Goal: Register for event/course

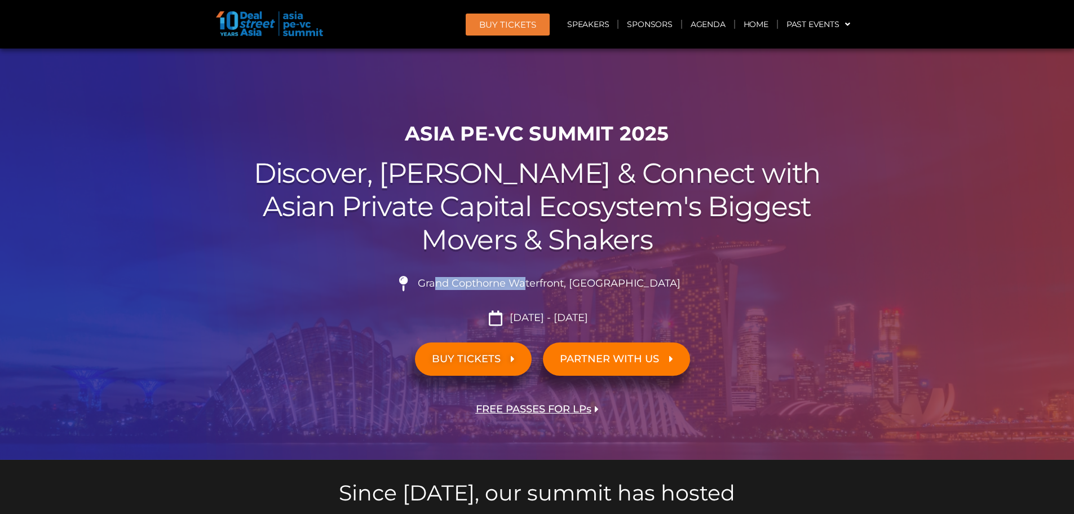
drag, startPoint x: 496, startPoint y: 282, endPoint x: 557, endPoint y: 285, distance: 60.9
click at [557, 285] on span "Grand Copthorne Waterfront, [GEOGRAPHIC_DATA]​" at bounding box center [548, 283] width 266 height 12
click at [885, 299] on div at bounding box center [537, 253] width 1074 height 411
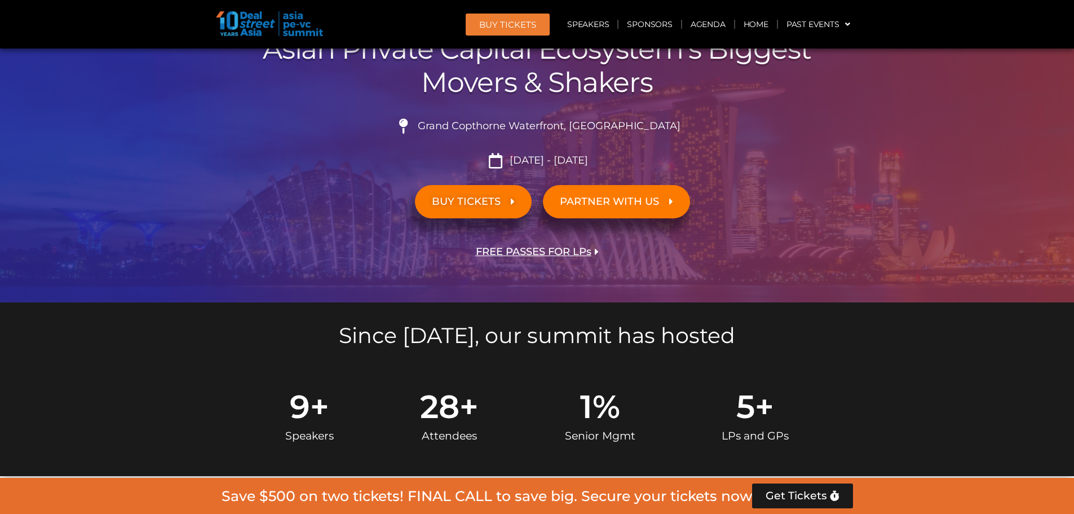
scroll to position [188, 0]
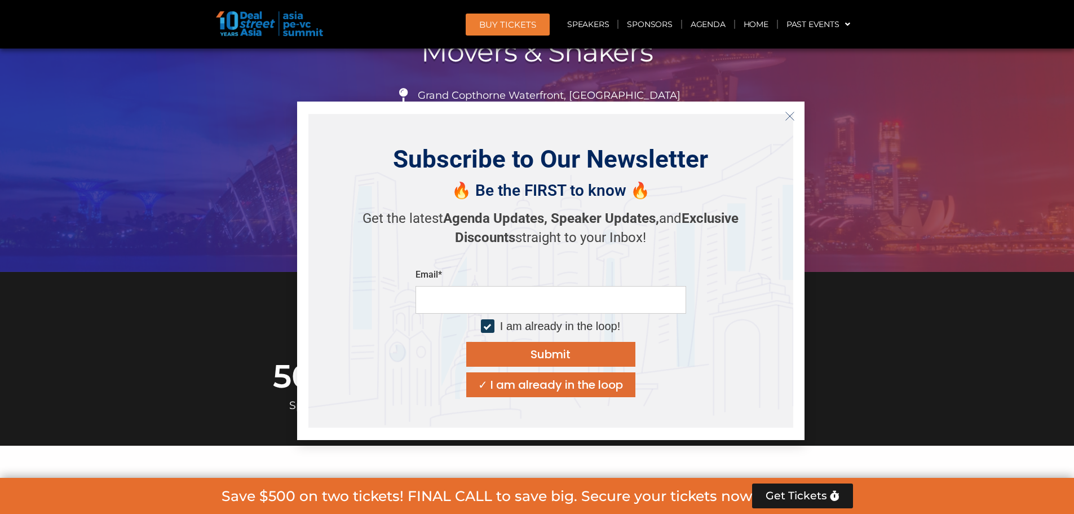
click at [788, 114] on icon "Close" at bounding box center [790, 116] width 10 height 10
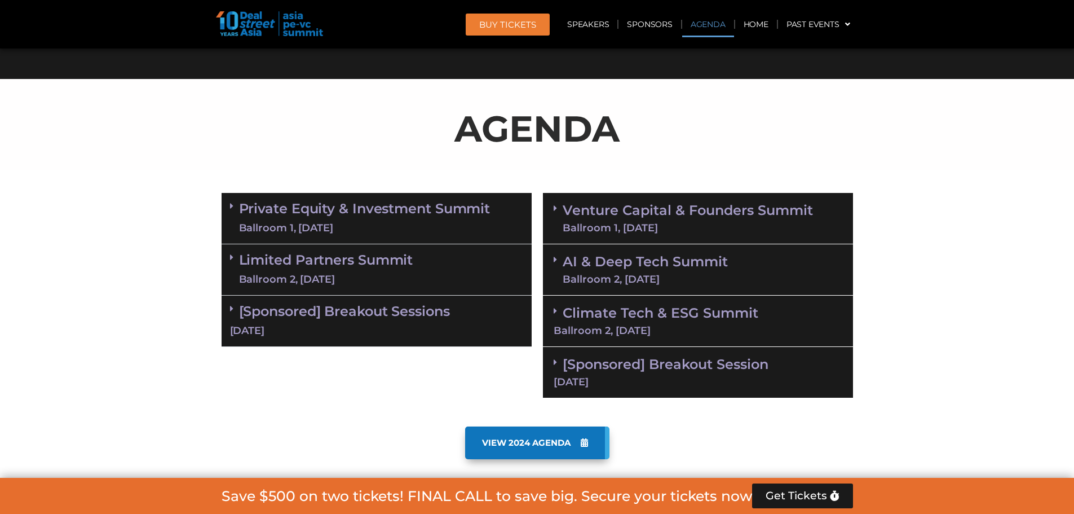
scroll to position [564, 0]
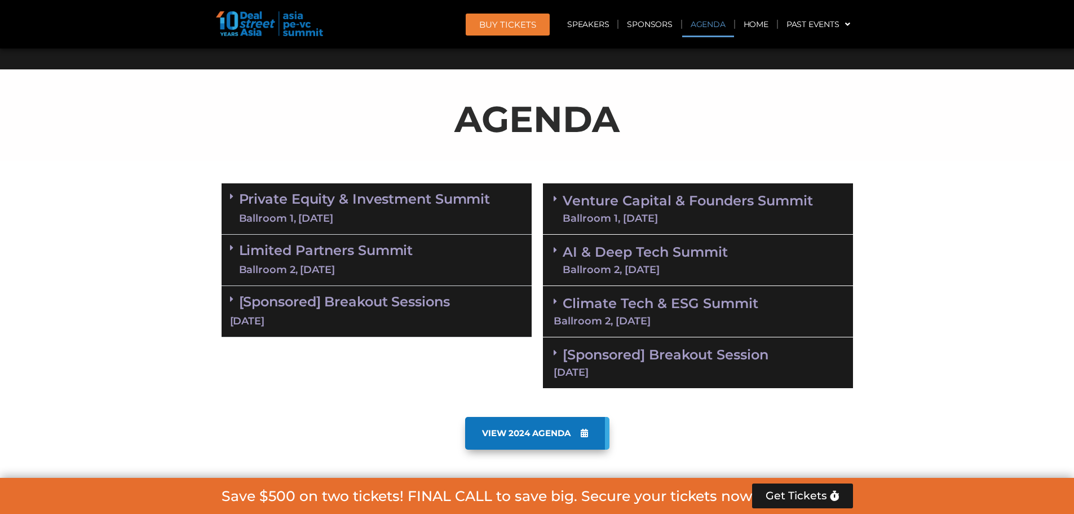
click at [571, 251] on link "AI & Deep Tech Summit Ballroom 2, 11 Sept" at bounding box center [645, 259] width 165 height 29
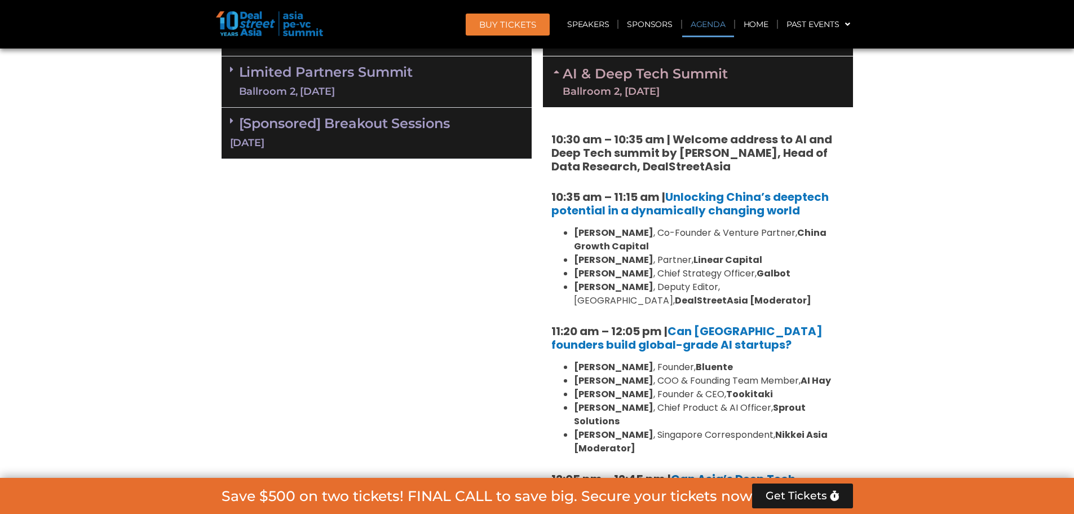
scroll to position [752, 0]
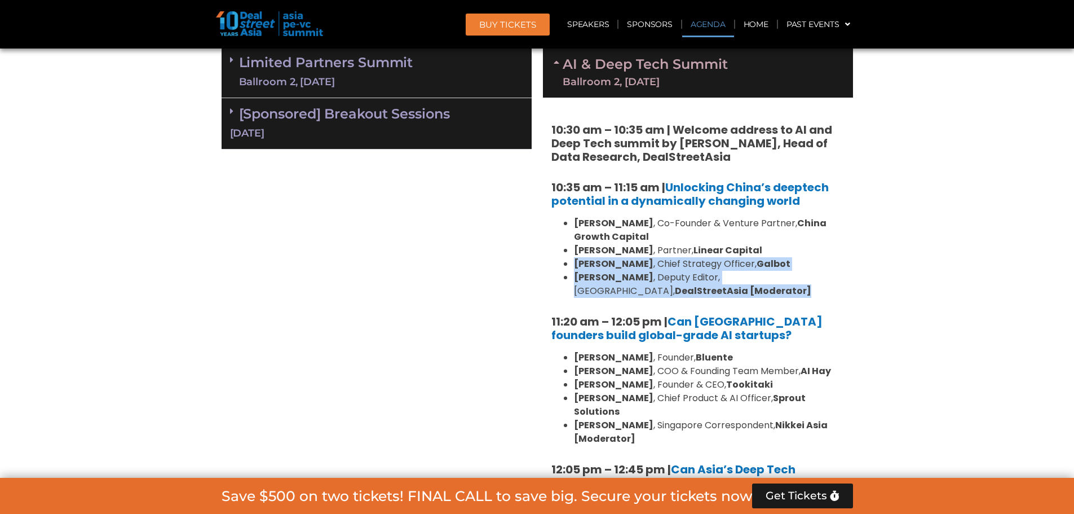
drag, startPoint x: 974, startPoint y: 246, endPoint x: 965, endPoint y: 294, distance: 48.8
click at [965, 294] on section "Private Equity & Investment Summit Ballroom 1, 10 Sept 8:00 am – 9:00 am | Regi…" at bounding box center [537, 384] width 1074 height 788
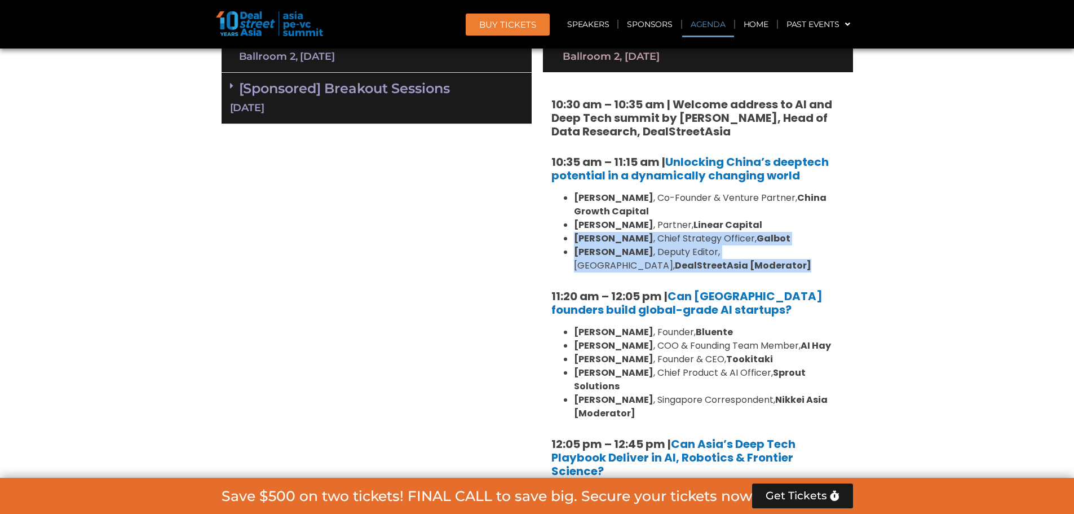
scroll to position [940, 0]
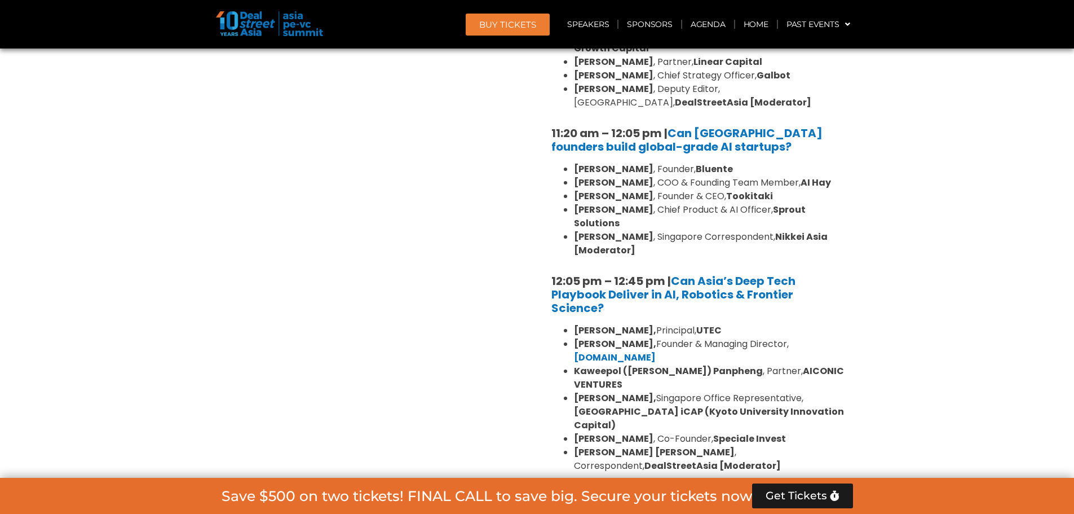
drag, startPoint x: 991, startPoint y: 166, endPoint x: 722, endPoint y: 160, distance: 269.0
click at [990, 166] on section "Private Equity & Investment Summit Ballroom 1, 10 Sept 8:00 am – 9:00 am | Regi…" at bounding box center [537, 196] width 1074 height 788
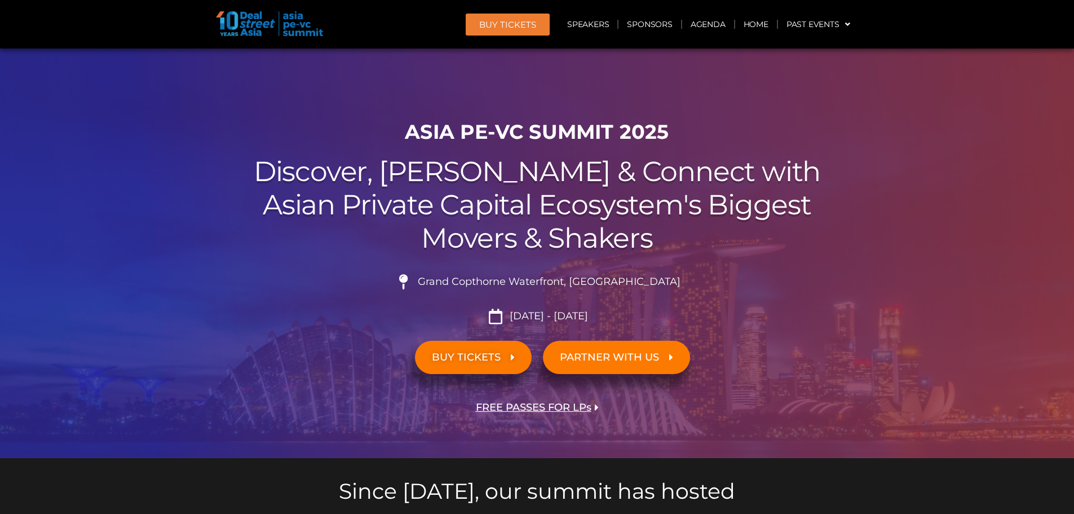
scroll to position [0, 0]
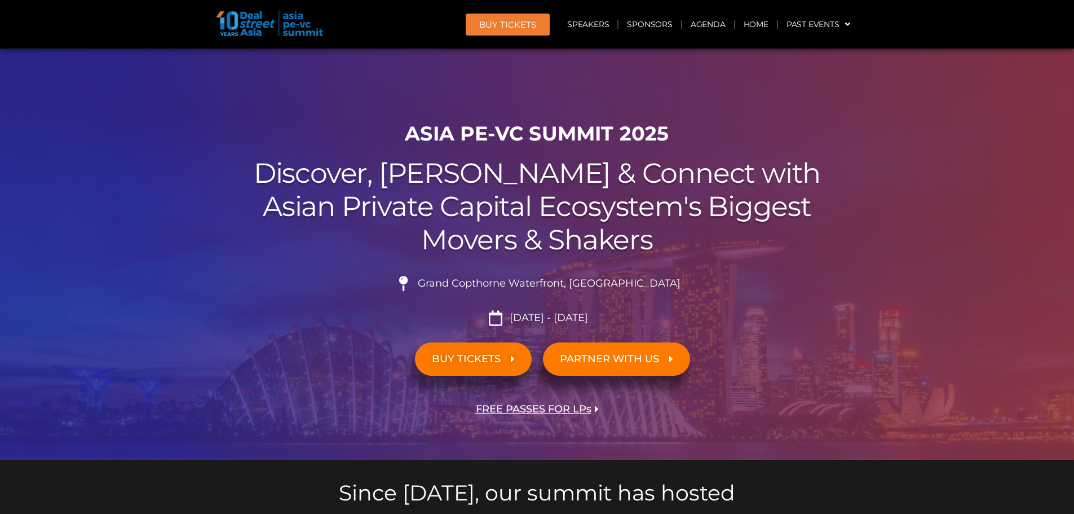
drag, startPoint x: 780, startPoint y: 297, endPoint x: 801, endPoint y: 314, distance: 27.2
click at [780, 297] on li "Grand Copthorne Waterfront, [GEOGRAPHIC_DATA]​" at bounding box center [538, 288] width 632 height 25
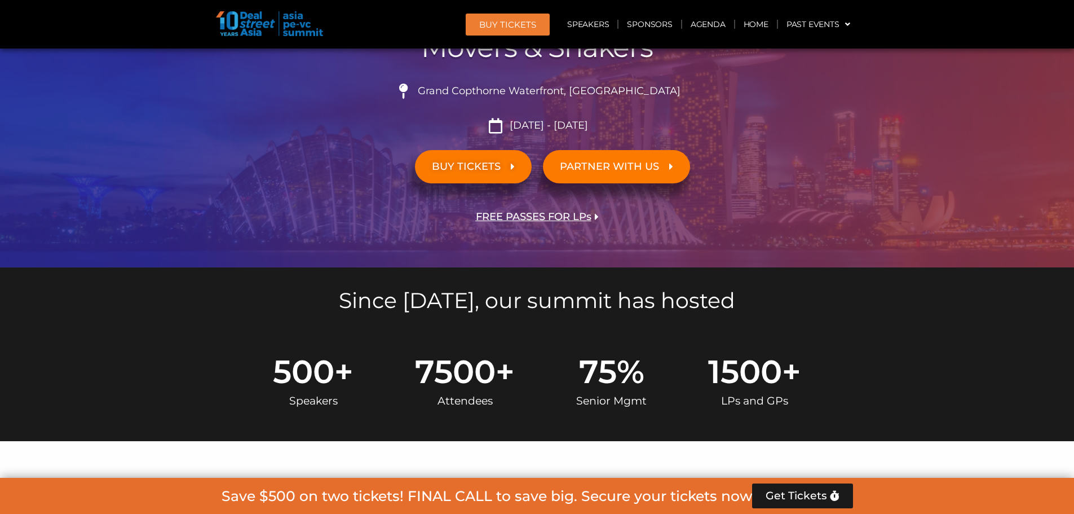
scroll to position [188, 0]
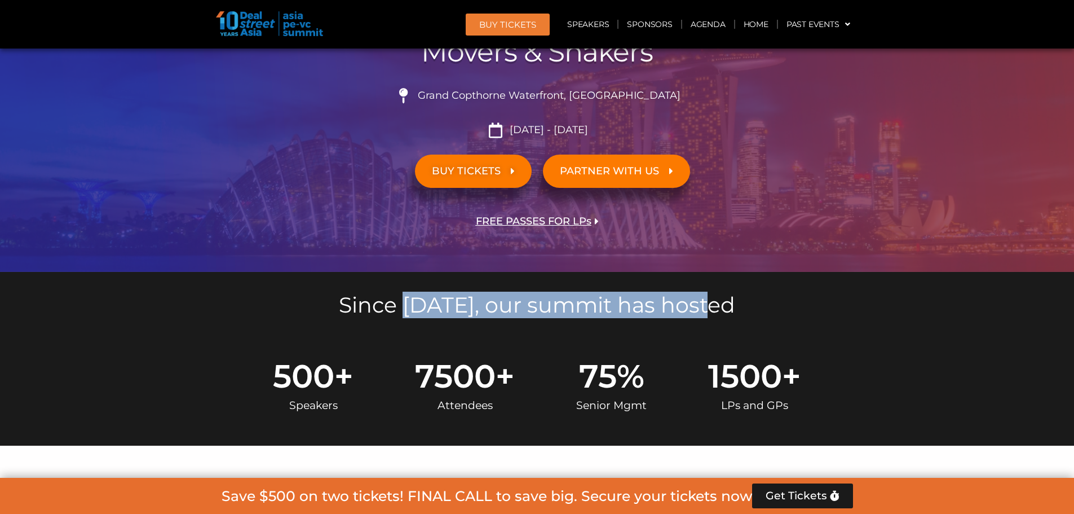
drag, startPoint x: 418, startPoint y: 286, endPoint x: 833, endPoint y: 325, distance: 416.3
click at [814, 319] on div "Since [DATE], our summit has hosted" at bounding box center [537, 302] width 643 height 61
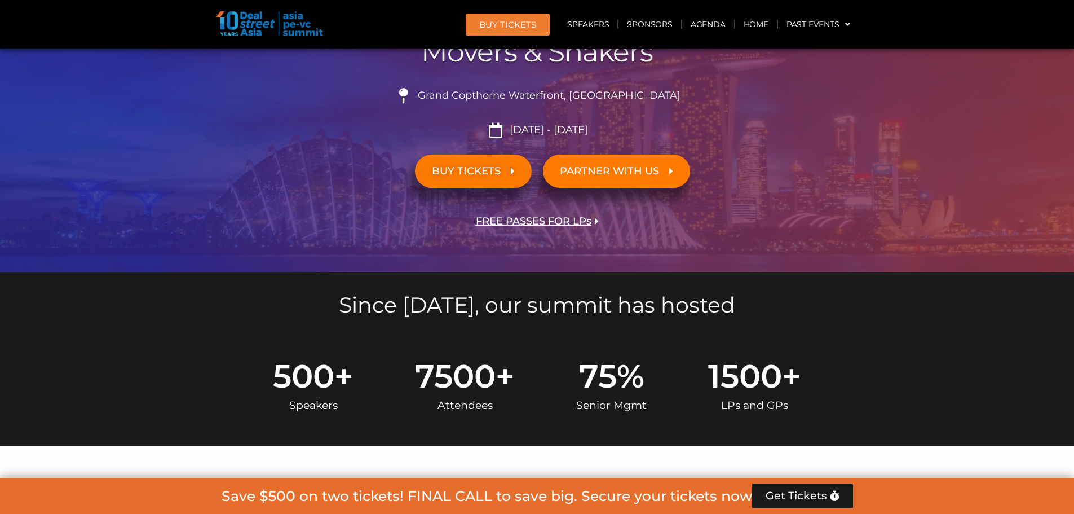
drag, startPoint x: 850, startPoint y: 329, endPoint x: 560, endPoint y: 354, distance: 290.3
click at [847, 328] on div "Since [DATE], our summit has hosted" at bounding box center [537, 302] width 643 height 61
click at [242, 330] on div "Since [DATE], our summit has hosted" at bounding box center [537, 302] width 643 height 61
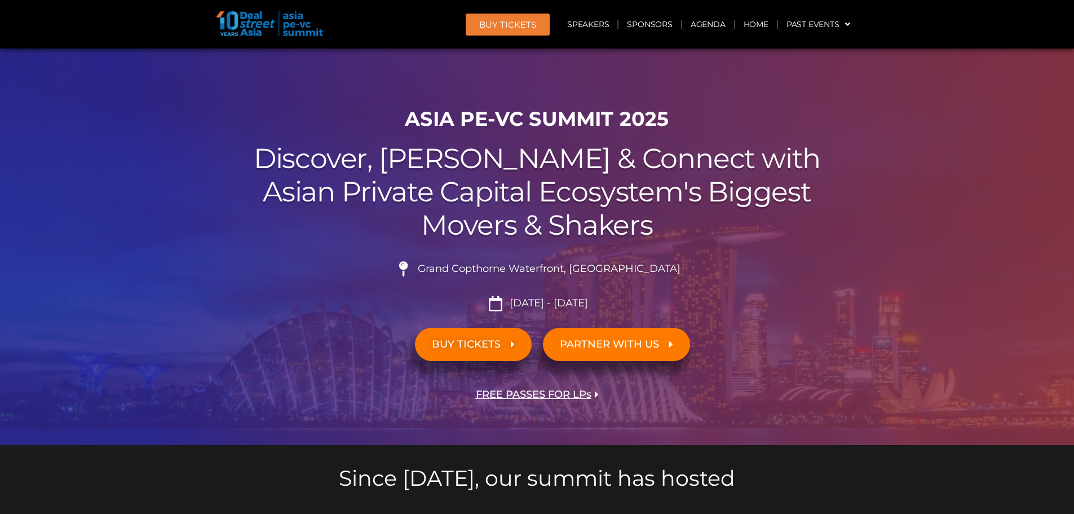
scroll to position [0, 0]
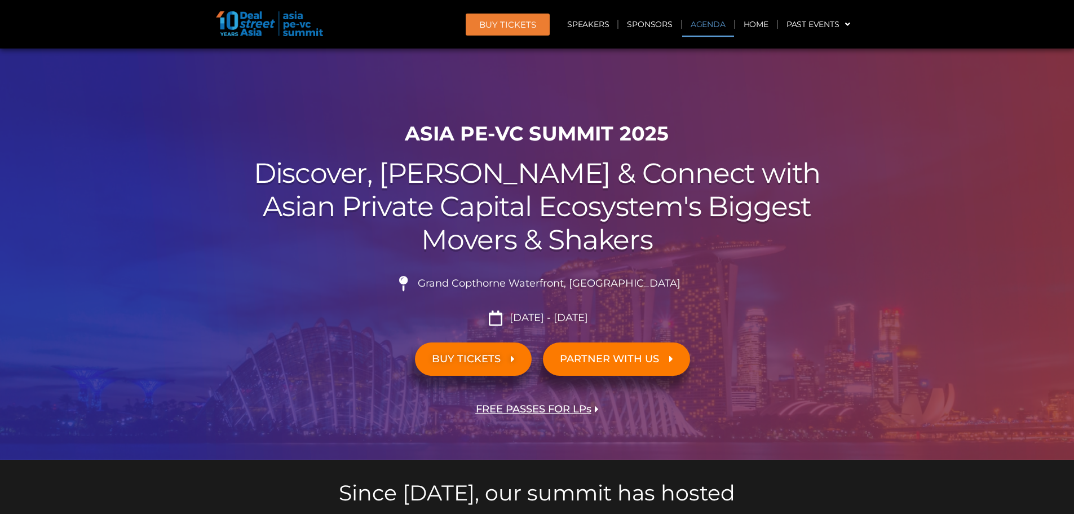
click at [713, 26] on link "Agenda" at bounding box center [708, 24] width 52 height 26
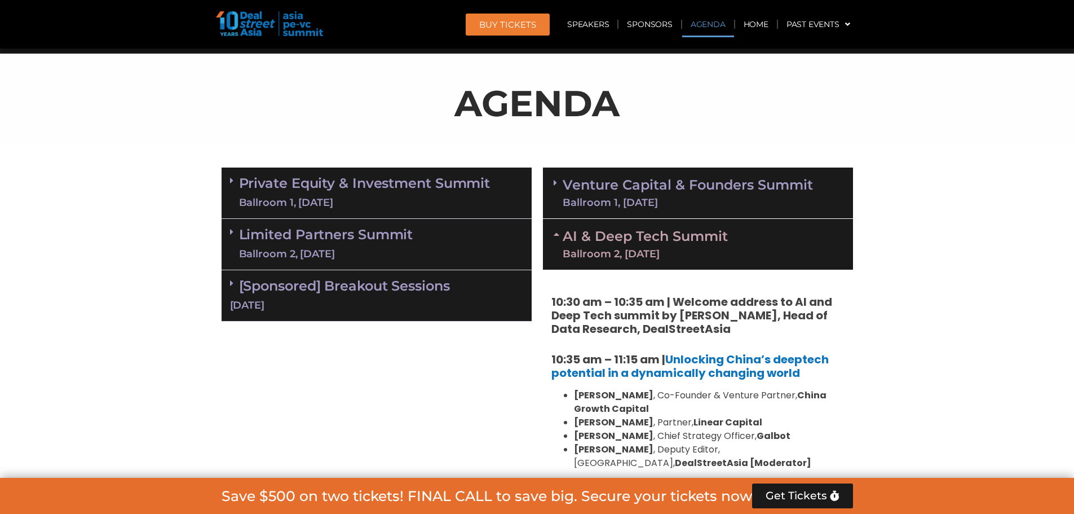
scroll to position [590, 0]
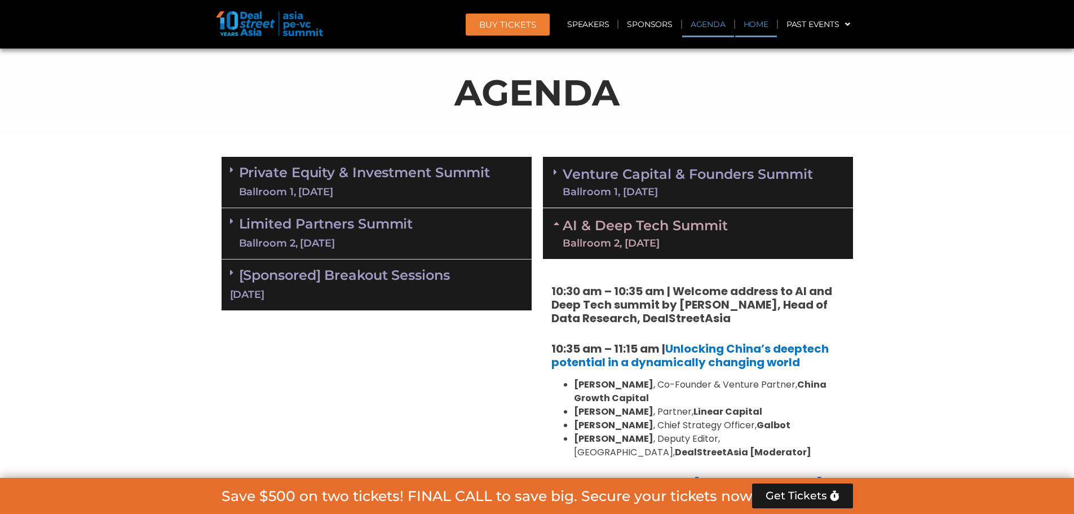
click at [765, 21] on link "Home" at bounding box center [756, 24] width 42 height 26
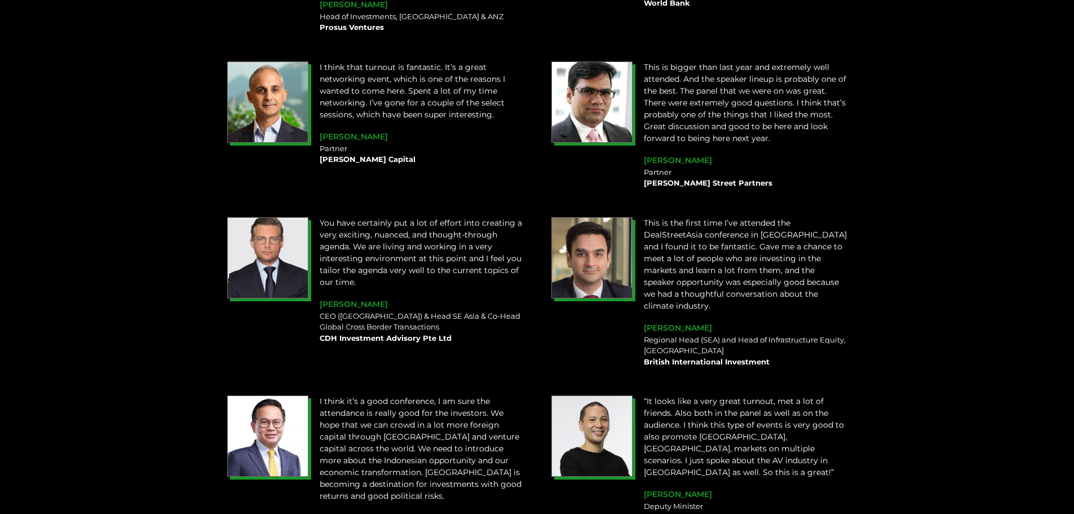
scroll to position [1315, 0]
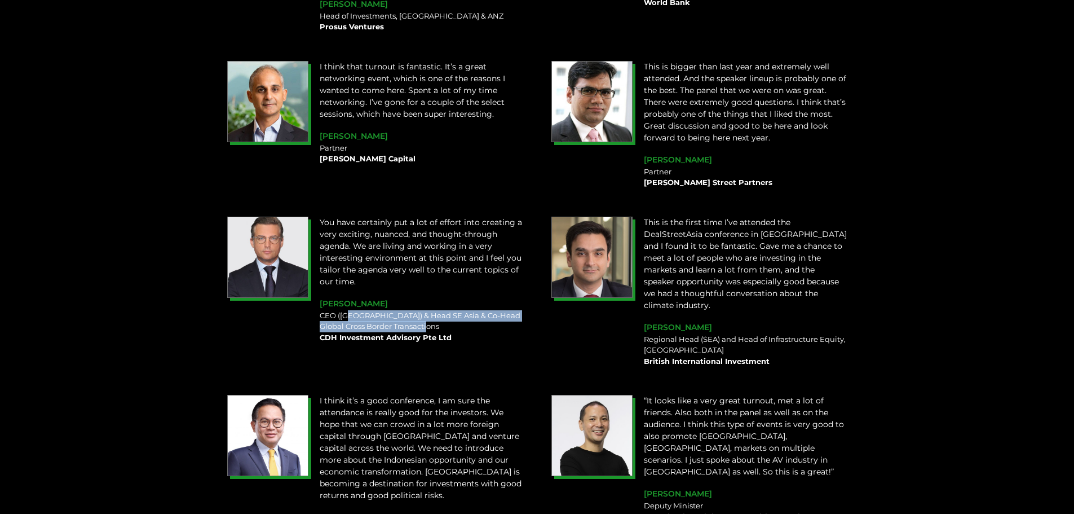
drag, startPoint x: 335, startPoint y: 316, endPoint x: 440, endPoint y: 318, distance: 105.5
click at [439, 321] on div "CEO (Singapore) & Head SE Asia & Co-Head Global Cross Border Transactions CDH I…" at bounding box center [422, 326] width 204 height 33
drag, startPoint x: 437, startPoint y: 276, endPoint x: 460, endPoint y: 298, distance: 31.9
click at [439, 279] on p "You have certainly put a lot of effort into creating a very exciting, nuanced, …" at bounding box center [422, 252] width 204 height 71
click at [483, 326] on div "CEO (Singapore) & Head SE Asia & Co-Head Global Cross Border Transactions CDH I…" at bounding box center [422, 326] width 204 height 33
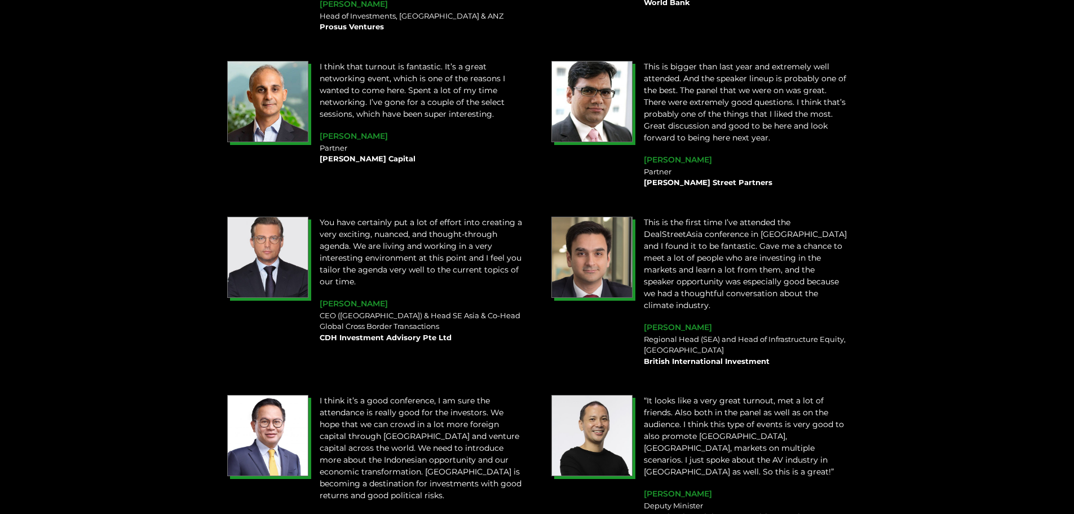
click at [462, 259] on p "You have certainly put a lot of effort into creating a very exciting, nuanced, …" at bounding box center [422, 252] width 204 height 71
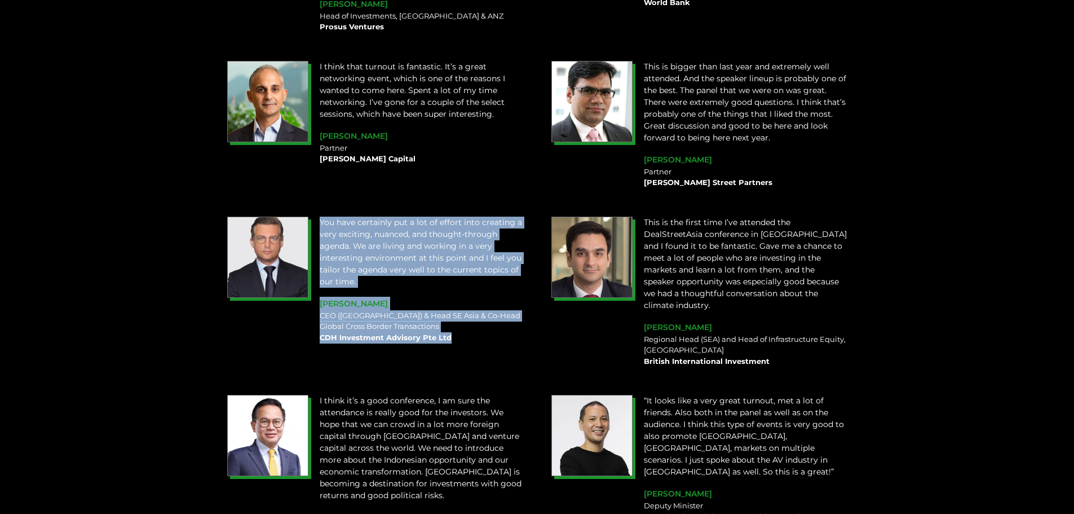
drag, startPoint x: 482, startPoint y: 345, endPoint x: 303, endPoint y: 277, distance: 190.9
click at [303, 277] on div "You have certainly put a lot of effort into creating a very exciting, nuanced, …" at bounding box center [375, 280] width 307 height 138
click at [513, 344] on div "You have certainly put a lot of effort into creating a very exciting, nuanced, …" at bounding box center [421, 280] width 215 height 138
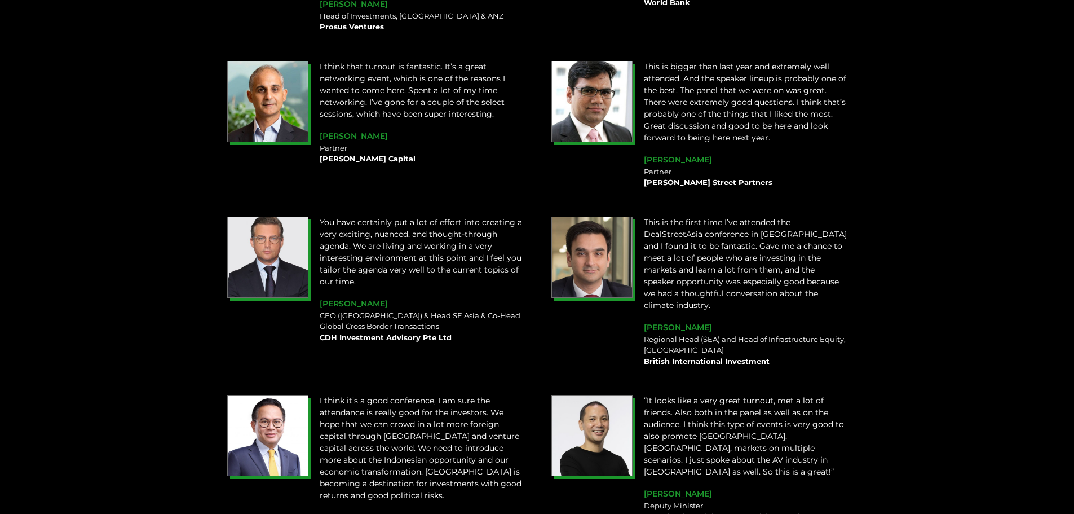
click at [248, 345] on div at bounding box center [268, 280] width 92 height 138
drag, startPoint x: 655, startPoint y: 332, endPoint x: 860, endPoint y: 334, distance: 205.8
click at [860, 334] on section "This has been a wonderful two days of action-packed events. Fantastic sessions,…" at bounding box center [537, 264] width 1074 height 945
click at [868, 347] on section "This has been a wonderful two days of action-packed events. Fantastic sessions,…" at bounding box center [537, 264] width 1074 height 945
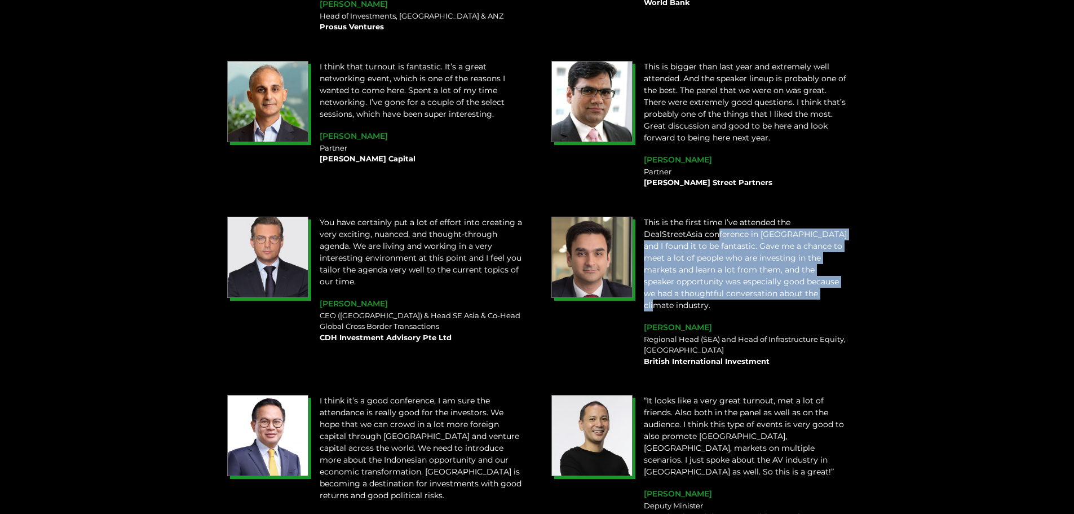
drag, startPoint x: 718, startPoint y: 233, endPoint x: 796, endPoint y: 338, distance: 130.1
click at [795, 328] on div "This is the first time I’ve attended the DealStreetAsia conference in Jakarta a…" at bounding box center [745, 292] width 215 height 162
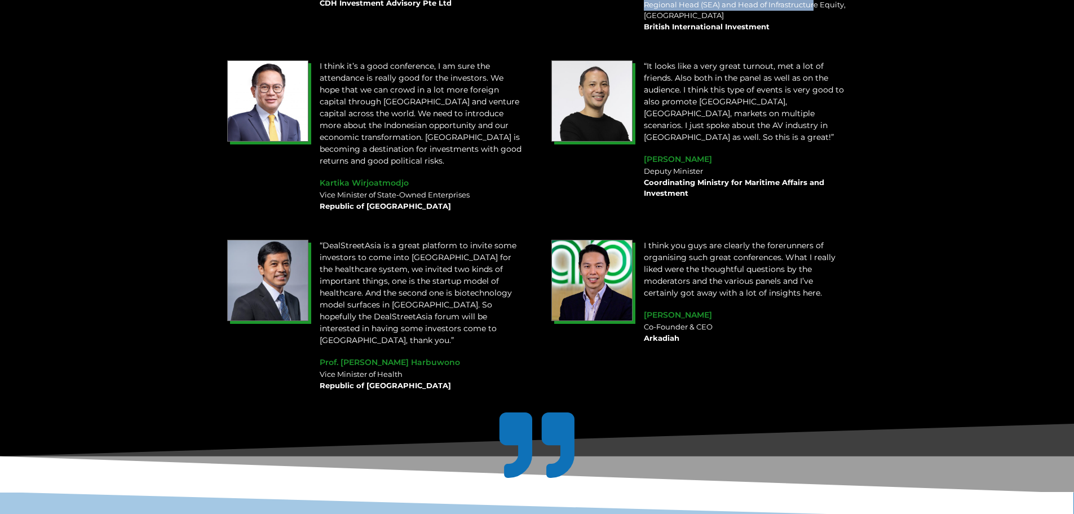
scroll to position [1692, 0]
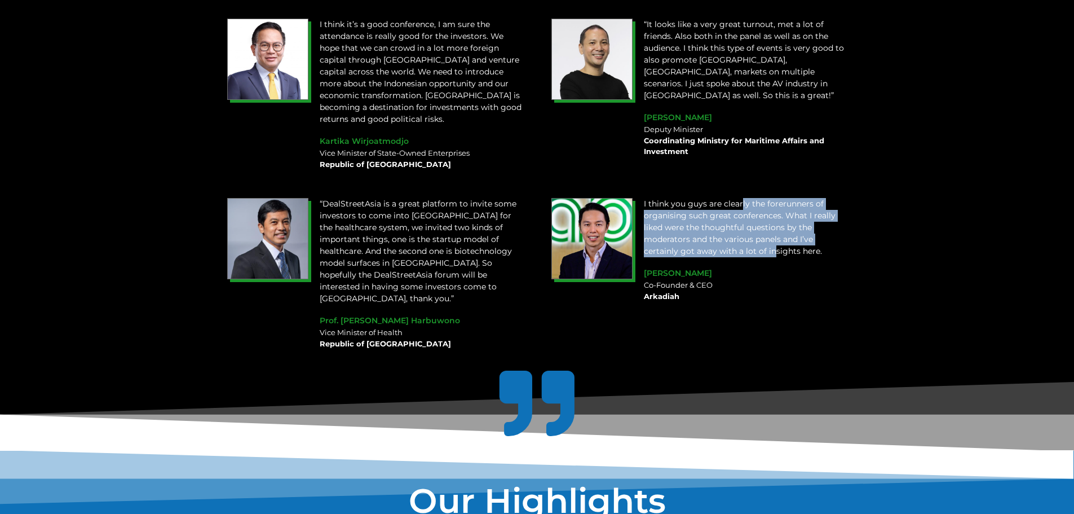
drag, startPoint x: 752, startPoint y: 203, endPoint x: 771, endPoint y: 249, distance: 49.8
click at [771, 248] on div "I think you guys are clearly the forerunners of organising such great conferenc…" at bounding box center [746, 232] width 204 height 68
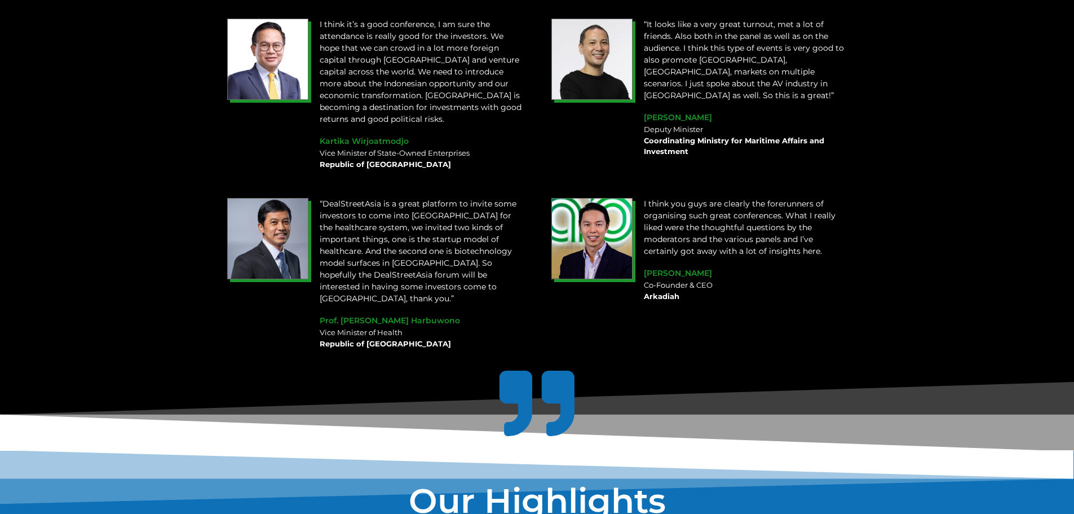
click at [813, 286] on div "Co-Founder & CEO Arkadiah" at bounding box center [746, 291] width 204 height 22
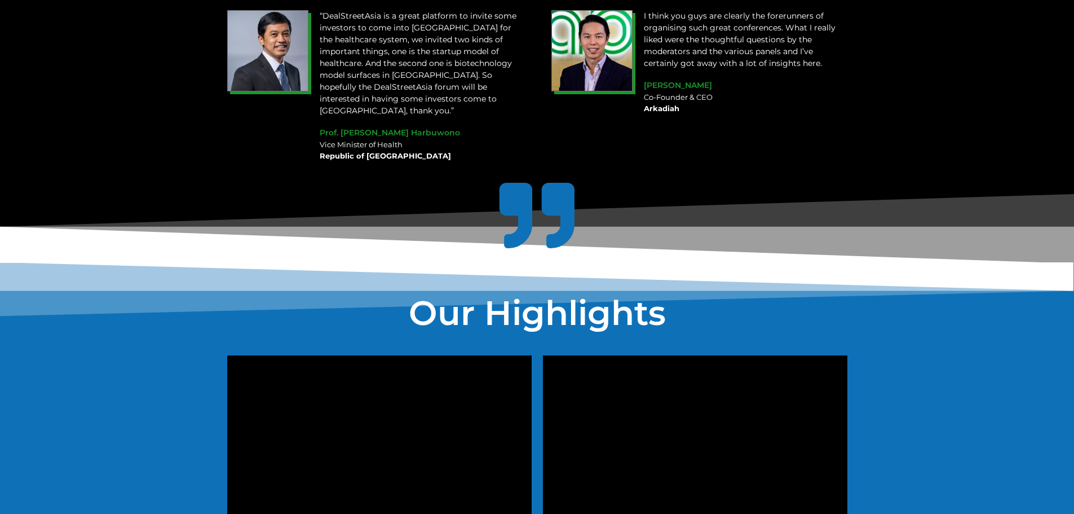
scroll to position [2632, 0]
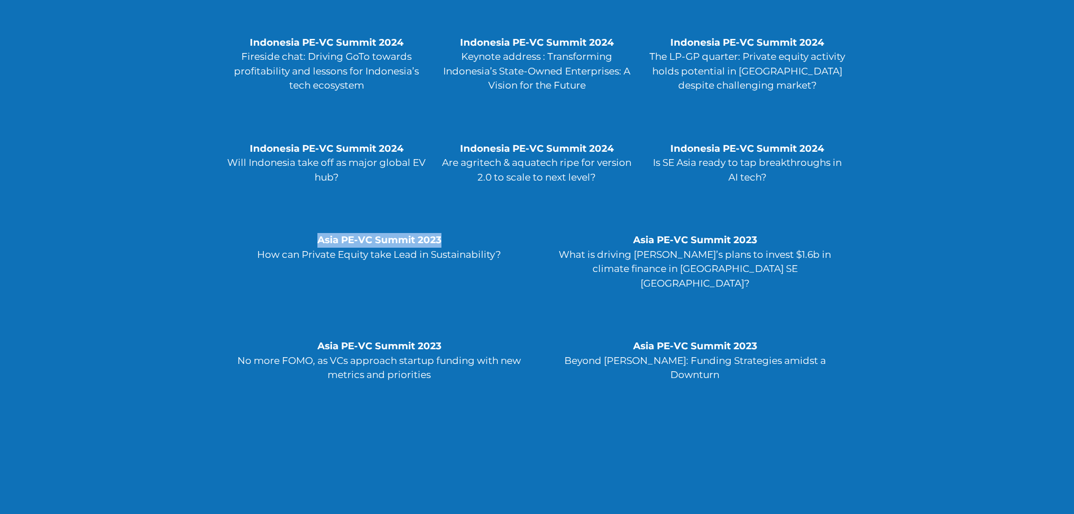
drag, startPoint x: 285, startPoint y: 198, endPoint x: 470, endPoint y: 218, distance: 186.1
click at [474, 214] on div "**********" at bounding box center [380, 252] width 316 height 106
drag, startPoint x: 279, startPoint y: 251, endPoint x: 299, endPoint y: 215, distance: 40.9
click at [279, 250] on div "**********" at bounding box center [380, 252] width 316 height 106
drag, startPoint x: 308, startPoint y: 214, endPoint x: 555, endPoint y: 233, distance: 247.1
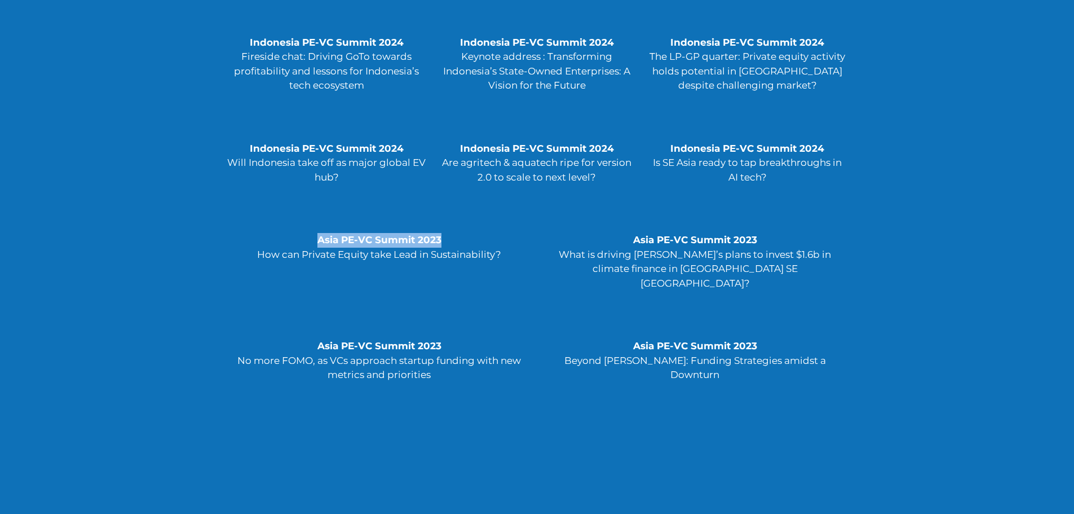
click at [538, 230] on div "**********" at bounding box center [538, 252] width 632 height 106
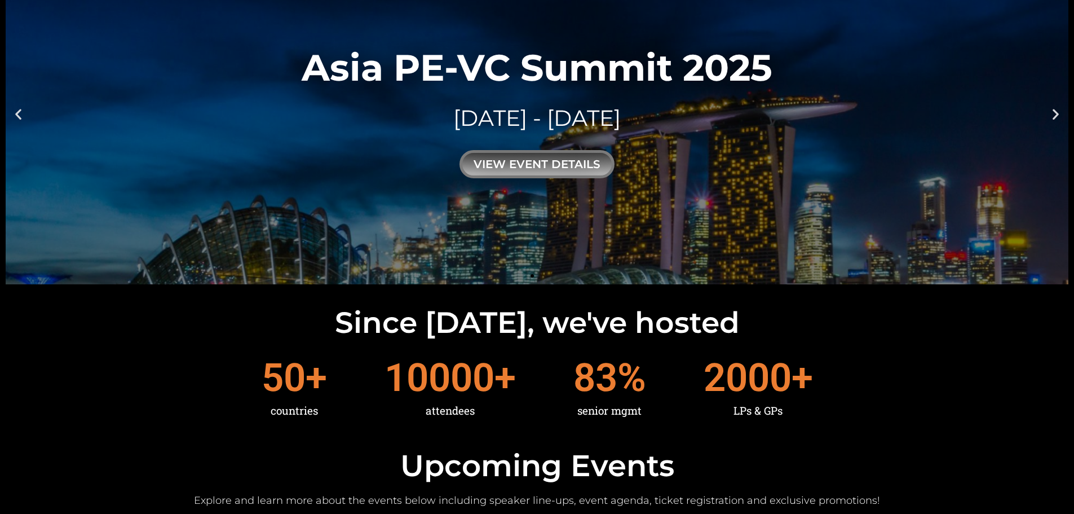
scroll to position [0, 0]
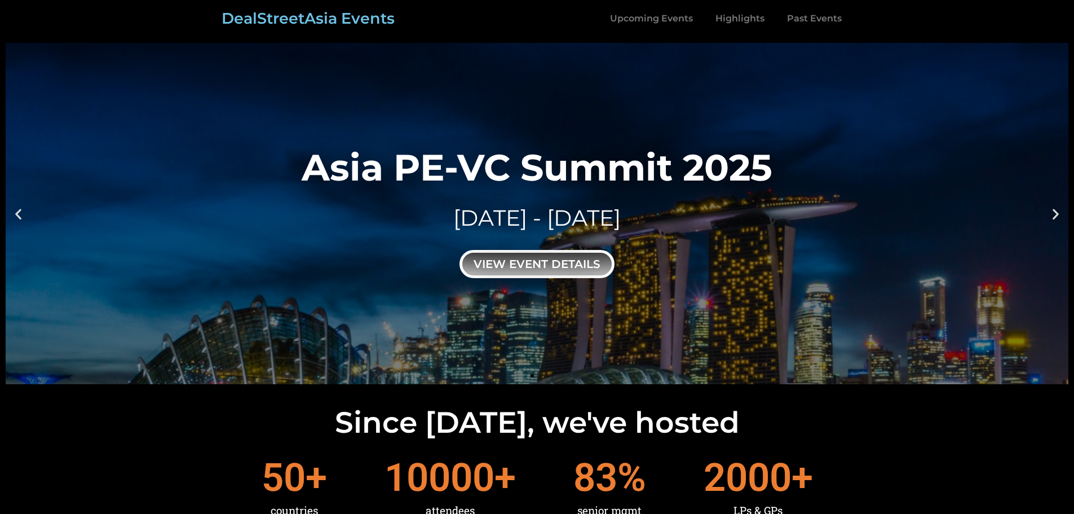
click at [529, 271] on div "view event details" at bounding box center [537, 264] width 155 height 28
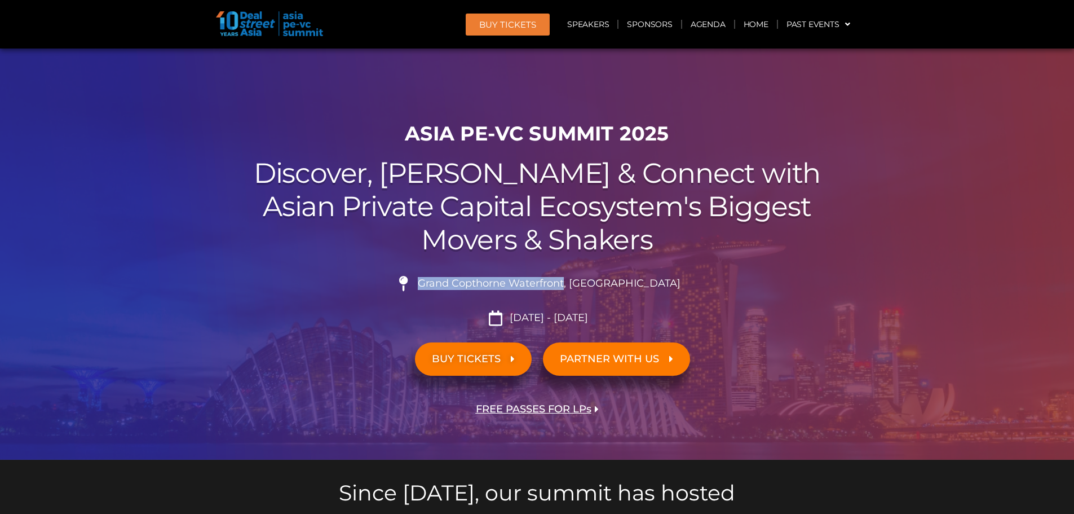
drag, startPoint x: 592, startPoint y: 282, endPoint x: 446, endPoint y: 285, distance: 146.1
click at [446, 285] on span "Grand Copthorne Waterfront, [GEOGRAPHIC_DATA]​" at bounding box center [548, 283] width 266 height 12
copy span "Grand Copthorne Waterfront"
